Goal: Book appointment/travel/reservation

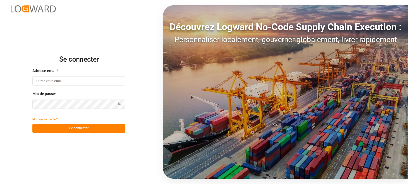
type input "[EMAIL_ADDRESS][DOMAIN_NAME]"
click at [74, 127] on font "Se connecter" at bounding box center [78, 129] width 19 height 4
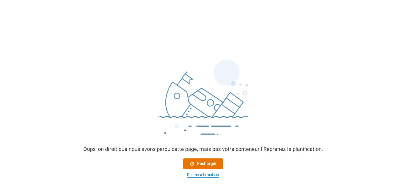
click at [196, 177] on font "Rentrer à la maison" at bounding box center [203, 175] width 32 height 4
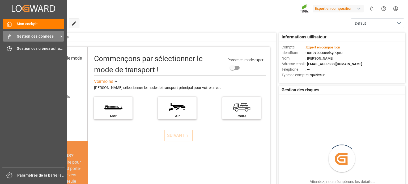
click at [26, 38] on font "Gestion des données" at bounding box center [35, 36] width 37 height 4
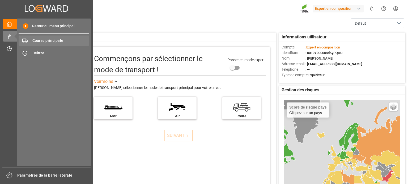
click at [45, 43] on span "Course principale" at bounding box center [60, 41] width 57 height 6
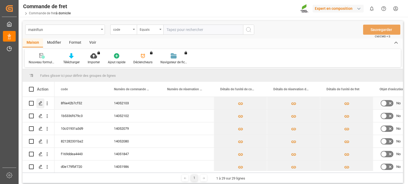
click at [42, 105] on icon "Appuyez sur ESPACE pour sélectionner cette ligne." at bounding box center [40, 103] width 4 height 4
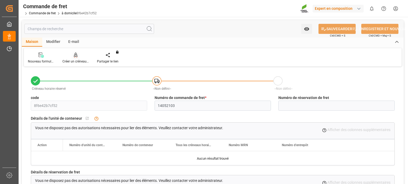
click at [78, 61] on font "Créer un créneau horaire" at bounding box center [79, 62] width 35 height 4
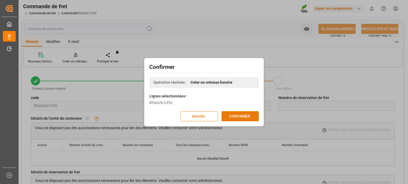
click at [235, 119] on font "CONFIRMER" at bounding box center [239, 117] width 21 height 6
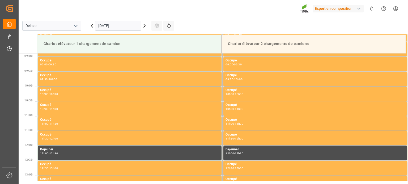
scroll to position [264, 0]
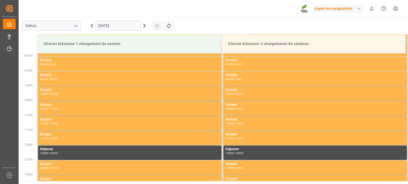
click at [131, 31] on div "09.09.2025" at bounding box center [118, 26] width 66 height 18
click at [127, 25] on input "09.09.2025" at bounding box center [118, 26] width 46 height 10
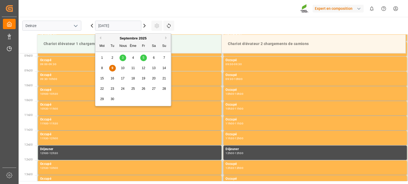
click at [124, 69] on font "10" at bounding box center [122, 68] width 3 height 4
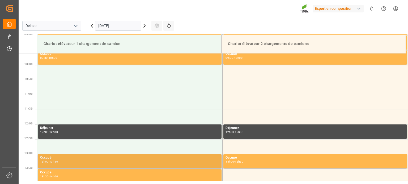
scroll to position [317, 0]
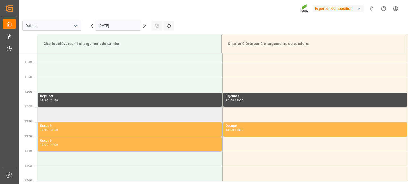
click at [94, 115] on td at bounding box center [129, 115] width 185 height 15
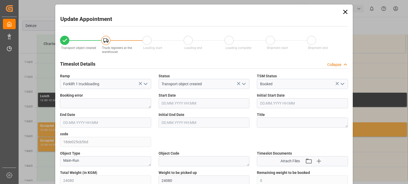
type input "10.09.2025 12:30"
type input "10.09.2025 13:00"
type input "09.09.2025 09:26"
type input "09.09.2025 08:23"
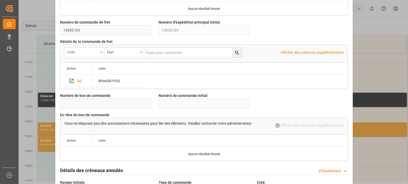
scroll to position [514, 0]
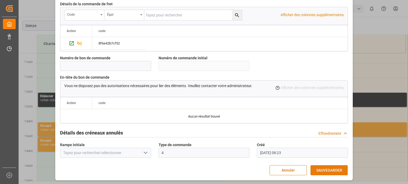
click at [324, 169] on font "SAUVEGARDER" at bounding box center [329, 171] width 26 height 4
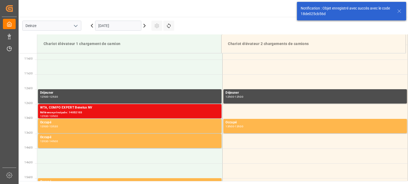
scroll to position [324, 0]
